Goal: Task Accomplishment & Management: Use online tool/utility

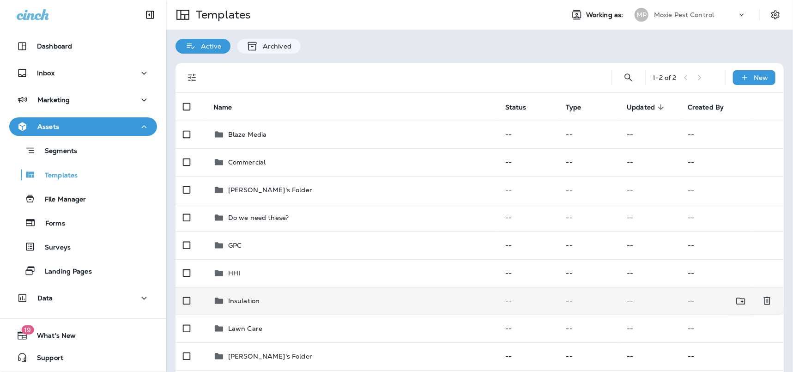
scroll to position [0, 0]
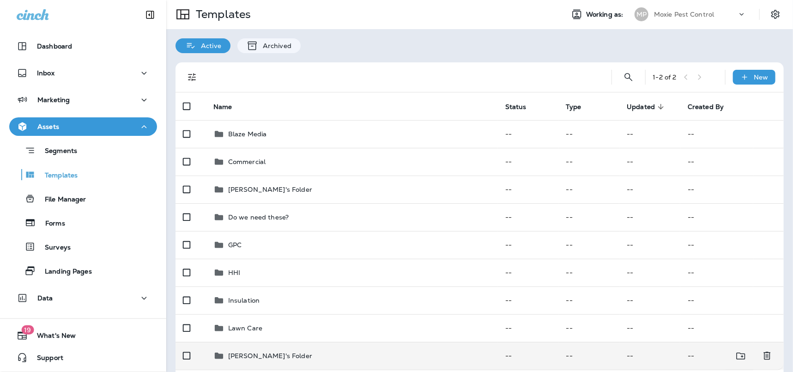
click at [264, 350] on div "[PERSON_NAME]'s Folder" at bounding box center [270, 355] width 84 height 11
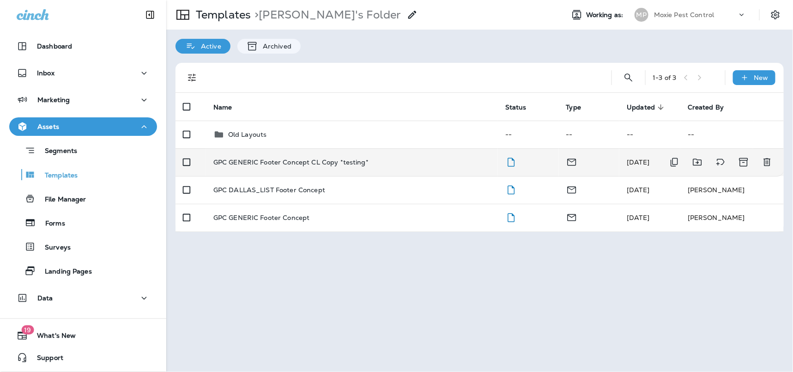
click at [261, 166] on td "GPC GENERIC Footer Concept CL Copy *testing*" at bounding box center [352, 162] width 292 height 28
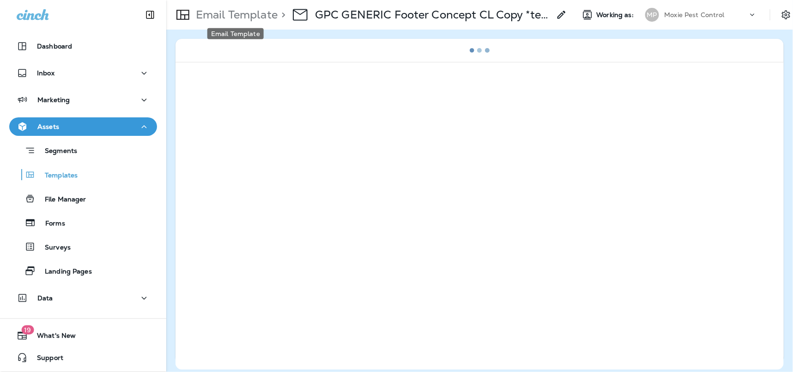
click at [209, 12] on p "Email Template" at bounding box center [234, 15] width 85 height 14
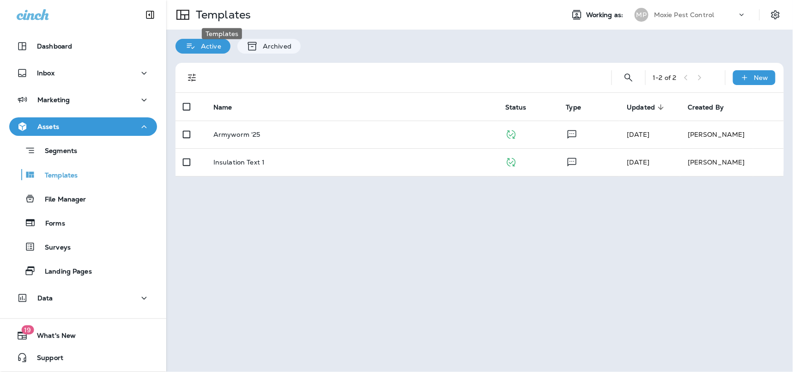
click at [209, 17] on p "Templates" at bounding box center [221, 15] width 59 height 14
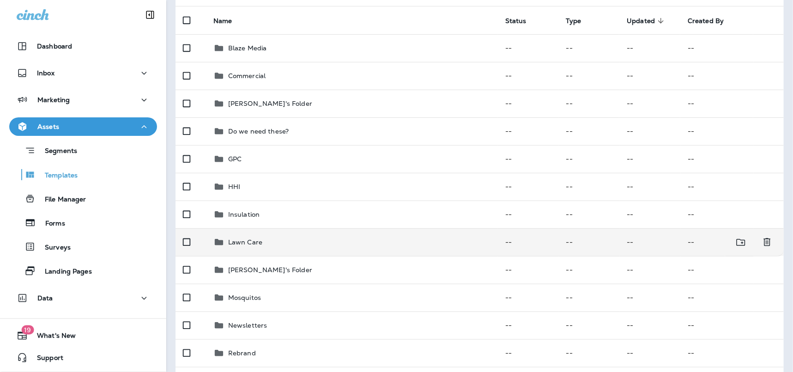
scroll to position [89, 0]
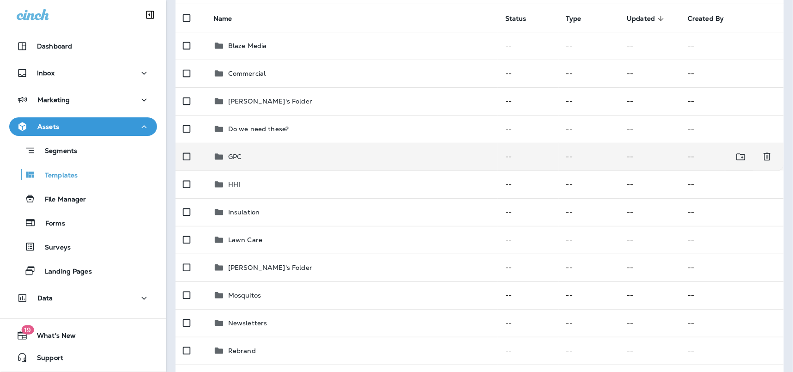
click at [235, 153] on p "GPC" at bounding box center [234, 156] width 13 height 7
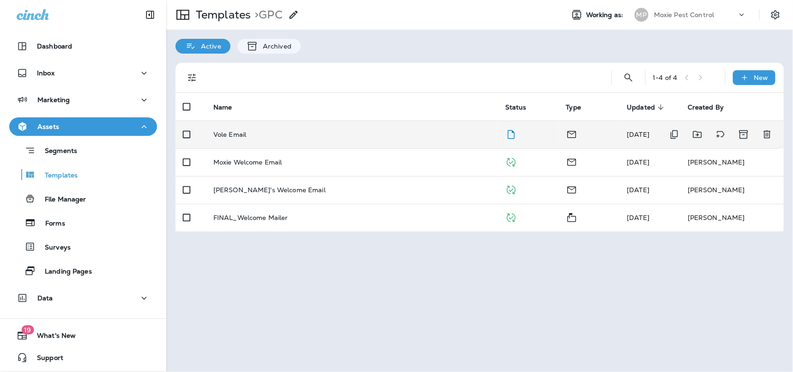
click at [231, 135] on p "Vole Email" at bounding box center [229, 134] width 33 height 7
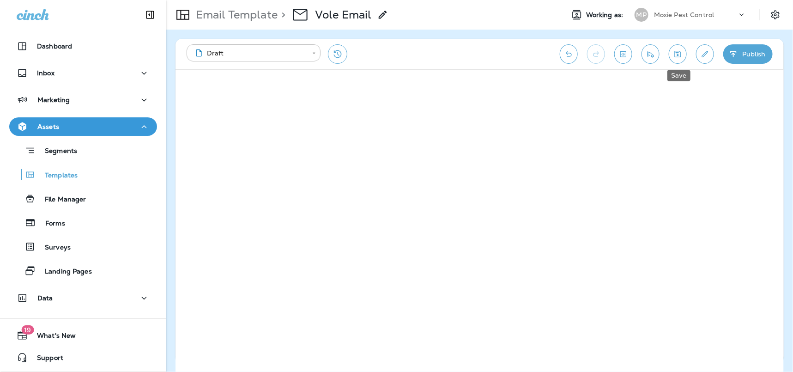
click at [681, 55] on icon "Save" at bounding box center [678, 53] width 10 height 9
click at [679, 51] on icon "Save" at bounding box center [678, 53] width 10 height 9
